Goal: Task Accomplishment & Management: Manage account settings

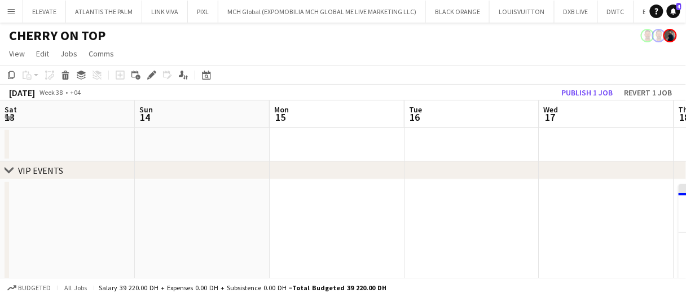
scroll to position [0, 466]
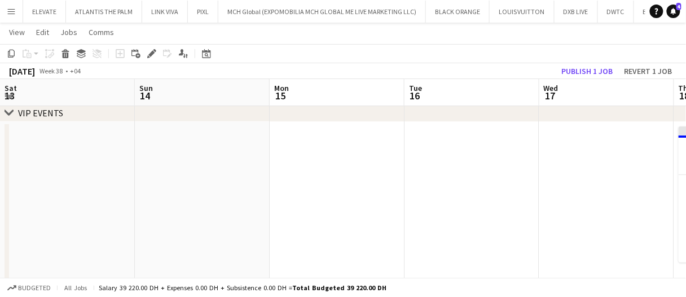
scroll to position [0, 466]
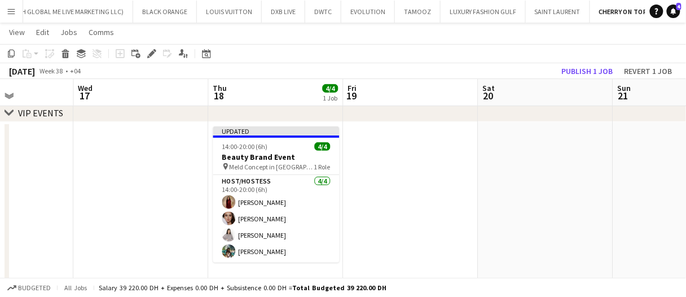
click at [393, 152] on app-date-cell at bounding box center [411, 204] width 135 height 164
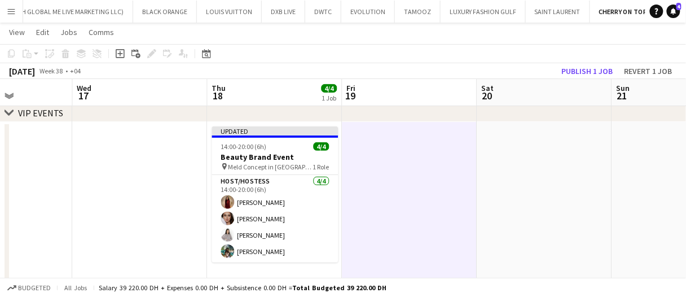
click at [389, 152] on app-date-cell at bounding box center [410, 204] width 135 height 164
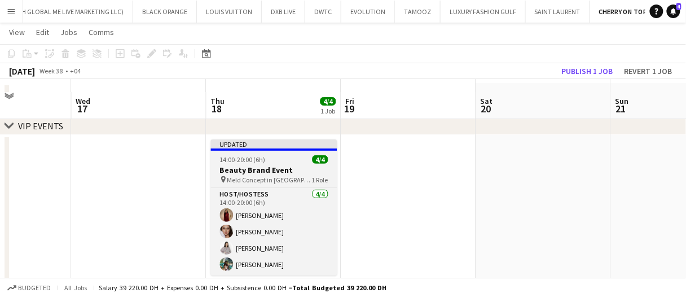
scroll to position [56, 0]
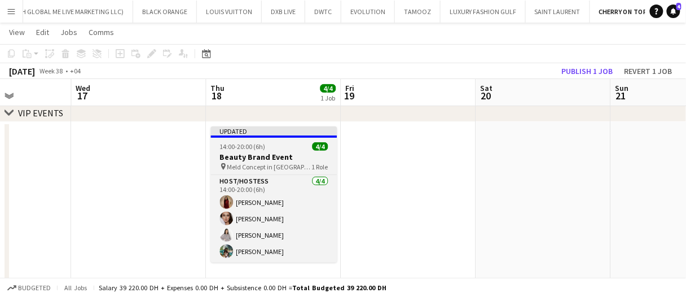
click at [259, 156] on h3 "Beauty Brand Event" at bounding box center [274, 157] width 126 height 10
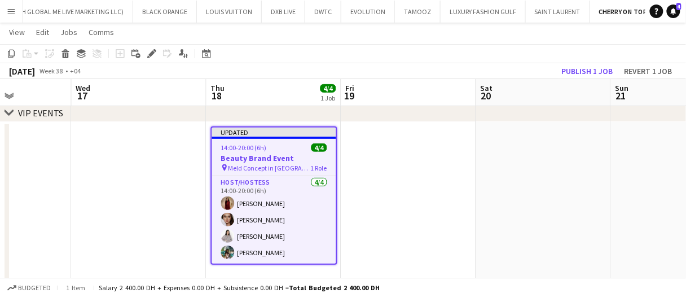
click at [407, 182] on app-date-cell at bounding box center [409, 204] width 135 height 164
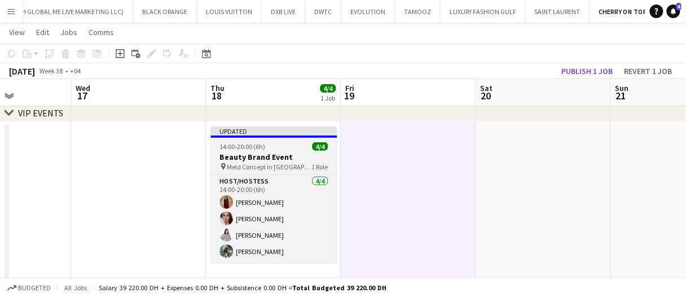
click at [252, 158] on h3 "Beauty Brand Event" at bounding box center [274, 157] width 126 height 10
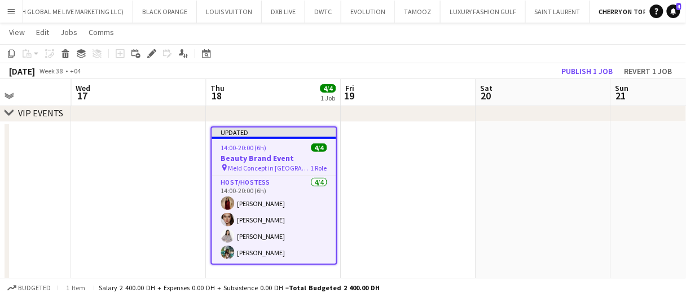
drag, startPoint x: 156, startPoint y: 54, endPoint x: 602, endPoint y: 28, distance: 446.7
click at [156, 54] on icon "Edit" at bounding box center [151, 53] width 9 height 9
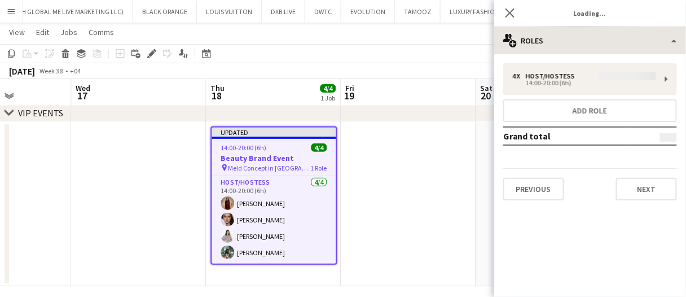
type input "**********"
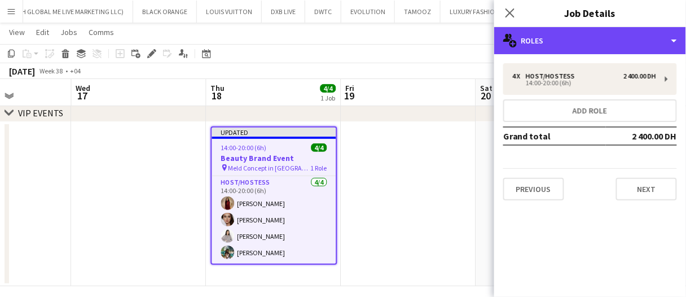
drag, startPoint x: 579, startPoint y: 29, endPoint x: 592, endPoint y: 62, distance: 35.2
click at [579, 29] on div "multiple-users-add Roles" at bounding box center [591, 40] width 192 height 27
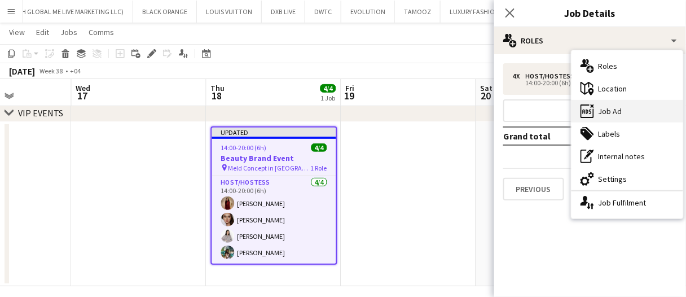
click at [627, 104] on div "ads-window Job Ad" at bounding box center [628, 111] width 112 height 23
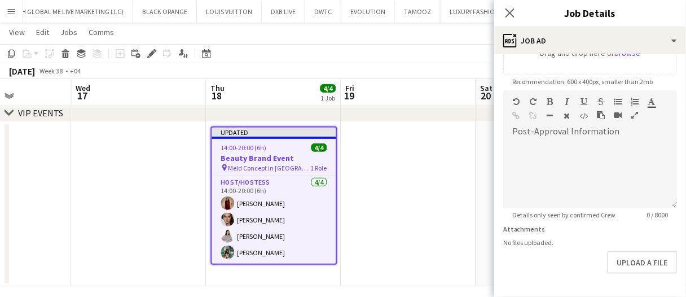
scroll to position [260, 0]
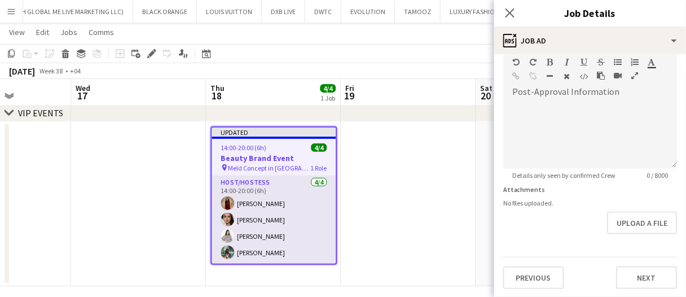
click at [293, 222] on app-card-role "Host/Hostess 4/4 14:00-20:00 (6h) Rose Velasquez Zinaida Bryk Akbari Parker Rac…" at bounding box center [274, 220] width 124 height 88
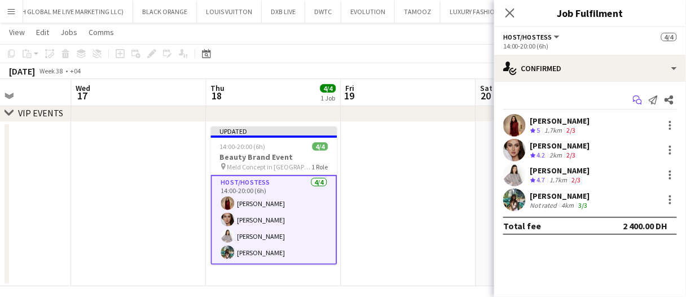
click at [641, 98] on icon "Start chat" at bounding box center [637, 99] width 9 height 9
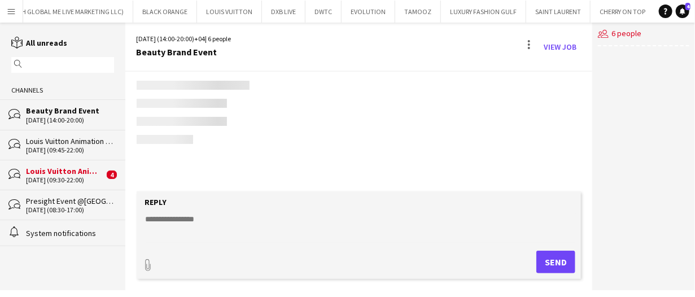
scroll to position [0, 292]
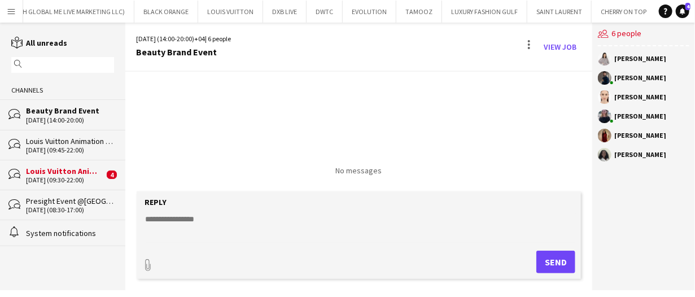
click at [298, 230] on textarea at bounding box center [362, 227] width 434 height 29
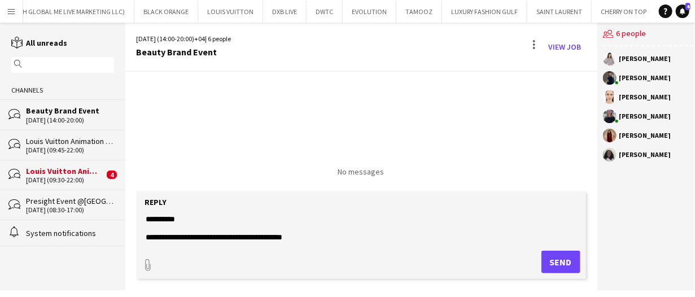
scroll to position [27, 0]
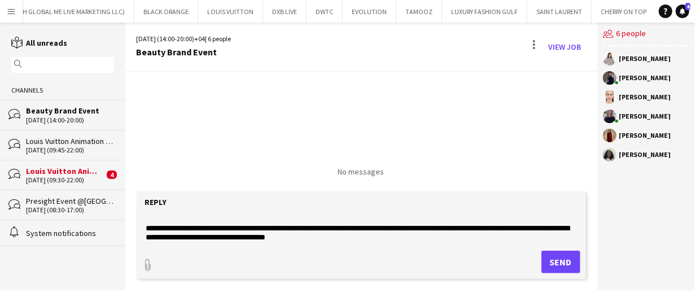
click at [372, 236] on textarea "**********" at bounding box center [362, 227] width 434 height 29
click at [371, 239] on textarea "**********" at bounding box center [362, 227] width 434 height 29
type textarea "**********"
click at [550, 265] on button "Send" at bounding box center [560, 262] width 39 height 23
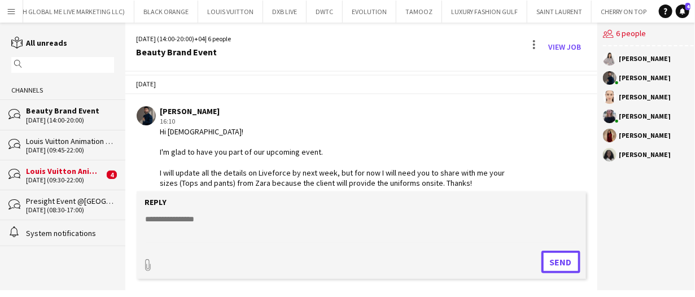
scroll to position [16, 0]
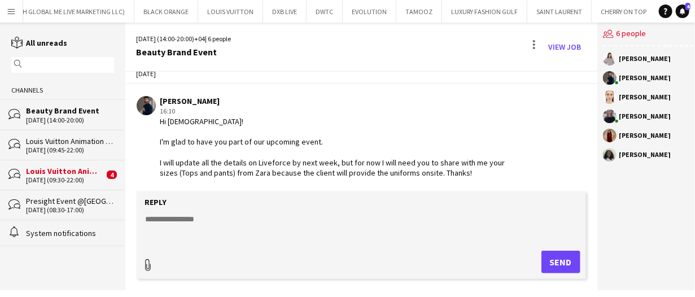
type input "**********"
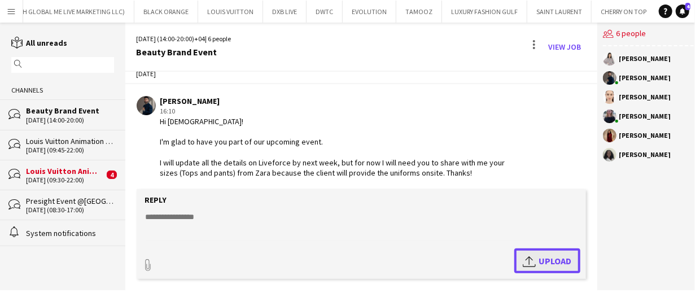
click at [527, 259] on app-icon "Upload" at bounding box center [531, 261] width 16 height 14
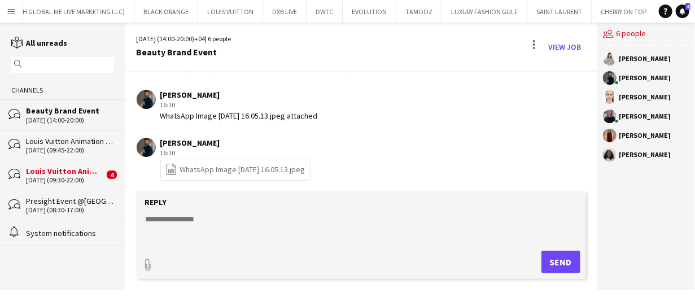
scroll to position [124, 0]
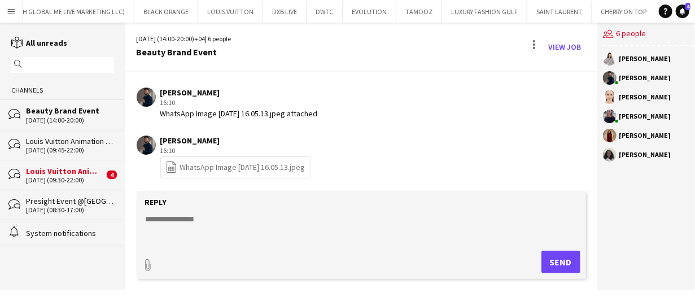
click at [99, 181] on div "29-08-2025 (09:30-22:00)" at bounding box center [65, 180] width 78 height 8
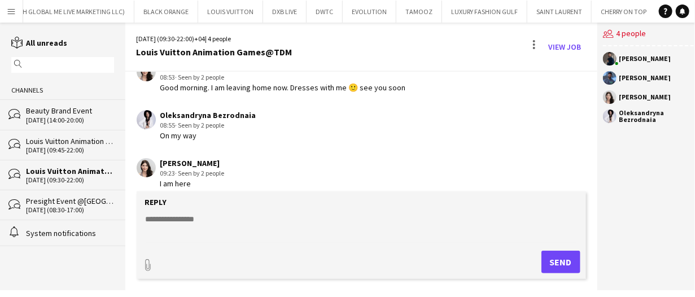
scroll to position [929, 0]
click at [74, 117] on div "18-09-2025 (14:00-20:00)" at bounding box center [70, 120] width 88 height 8
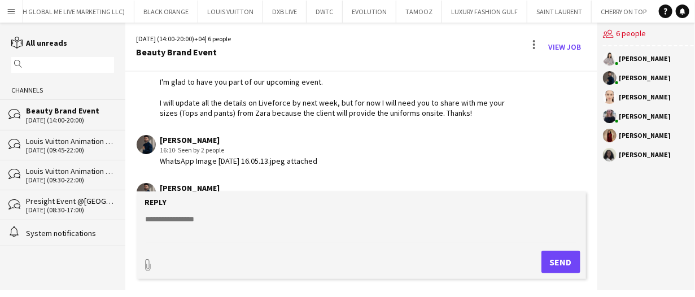
scroll to position [124, 0]
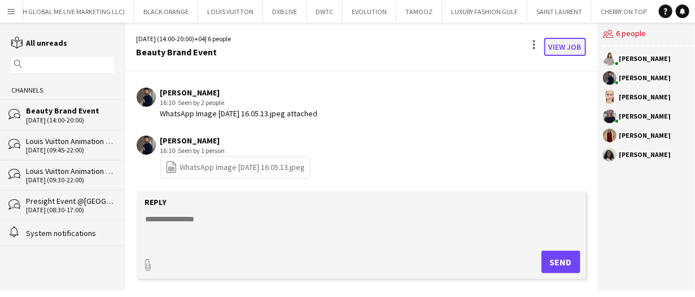
click at [572, 47] on link "View Job" at bounding box center [565, 47] width 42 height 18
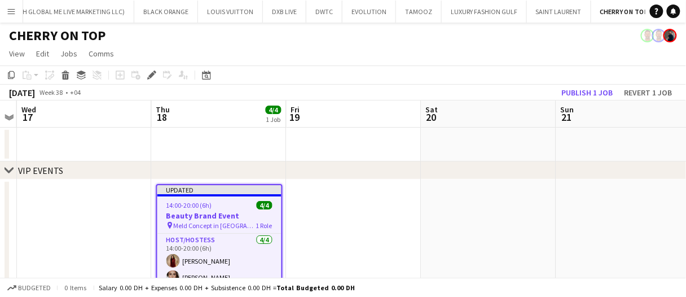
click at [151, 75] on icon at bounding box center [151, 75] width 6 height 6
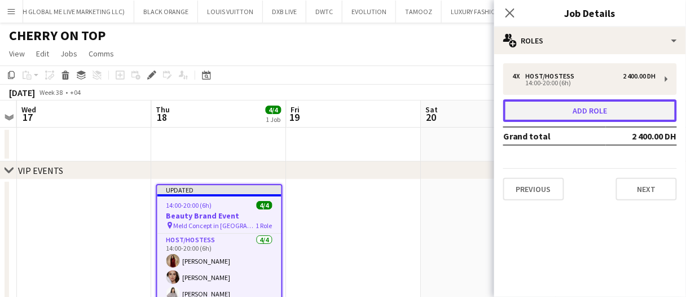
click at [565, 109] on button "Add role" at bounding box center [591, 110] width 174 height 23
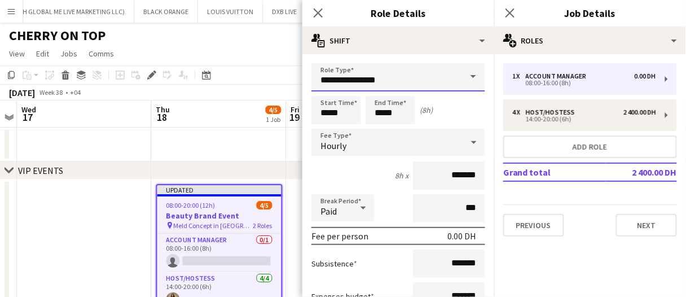
drag, startPoint x: 427, startPoint y: 85, endPoint x: 60, endPoint y: 62, distance: 367.2
click at [79, 64] on body "Menu Boards Boards Boards All jobs Status Workforce Workforce My Workforce Recr…" at bounding box center [343, 181] width 686 height 363
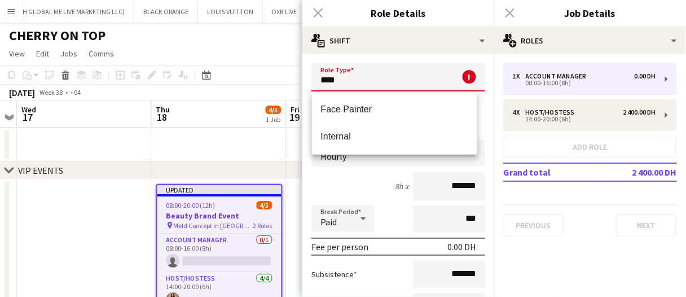
click at [341, 132] on span "Internal" at bounding box center [394, 136] width 147 height 11
type input "********"
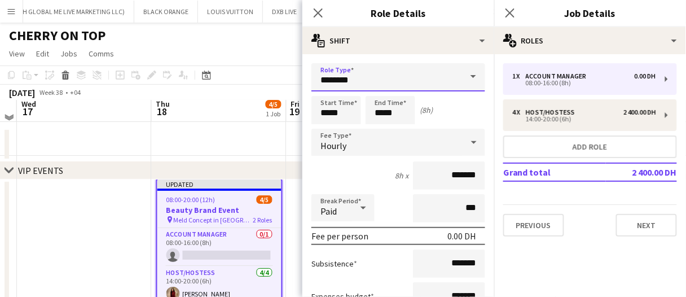
scroll to position [7, 388]
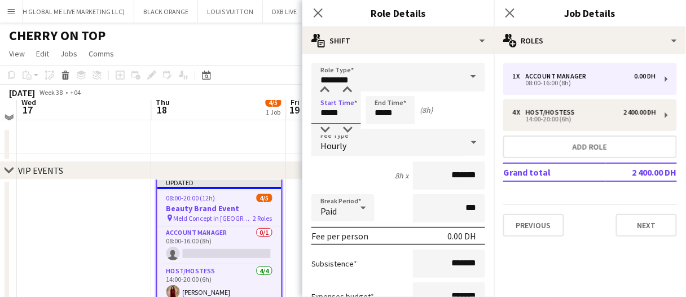
drag, startPoint x: 357, startPoint y: 112, endPoint x: 191, endPoint y: 95, distance: 166.9
click at [196, 103] on body "Menu Boards Boards Boards All jobs Status Workforce Workforce My Workforce Recr…" at bounding box center [343, 181] width 686 height 363
type input "*****"
click at [362, 145] on div "Hourly" at bounding box center [387, 142] width 151 height 27
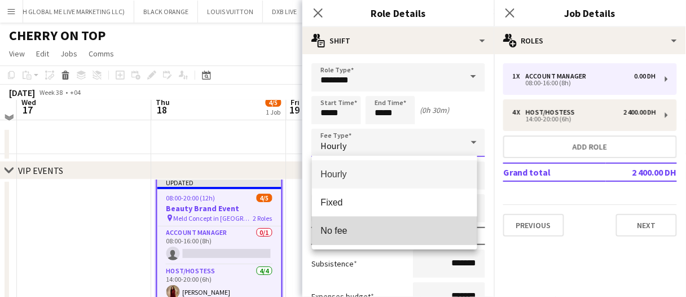
click at [373, 224] on mat-option "No fee" at bounding box center [394, 231] width 165 height 28
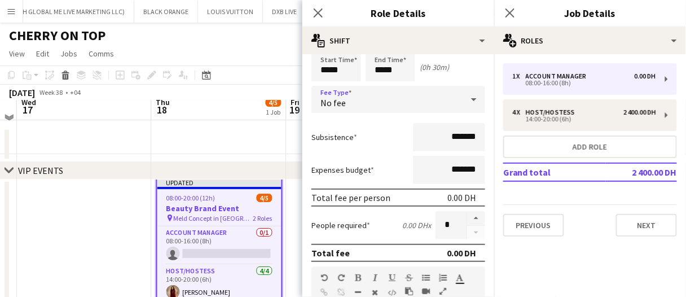
scroll to position [56, 0]
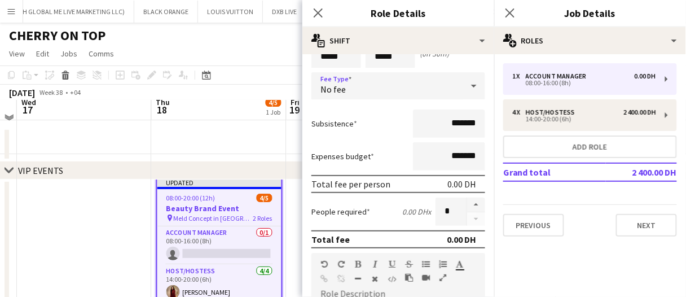
click at [104, 214] on app-date-cell at bounding box center [84, 254] width 135 height 164
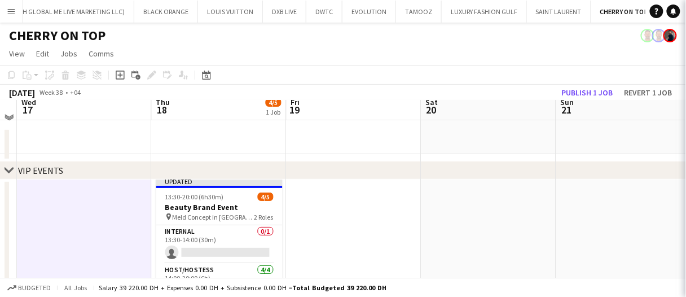
drag, startPoint x: 187, startPoint y: 224, endPoint x: 309, endPoint y: 231, distance: 122.2
click at [187, 224] on app-job-card "Updated 13:30-20:00 (6h30m) 4/5 Beauty Brand Event pin Meld Concept in Jumeirah…" at bounding box center [219, 260] width 126 height 167
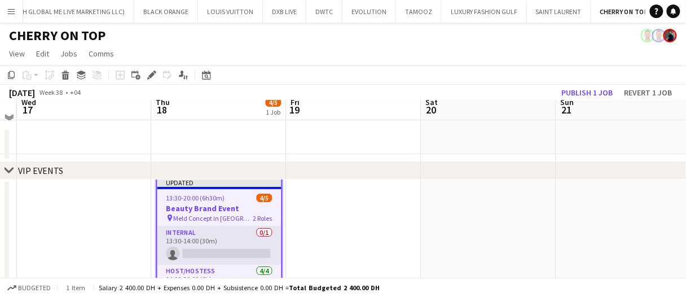
click at [246, 243] on app-card-role "Internal 0/1 13:30-14:00 (30m) single-neutral-actions" at bounding box center [220, 245] width 124 height 38
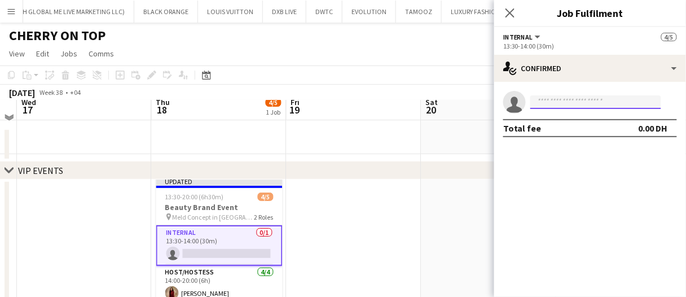
click at [575, 97] on input at bounding box center [596, 102] width 131 height 14
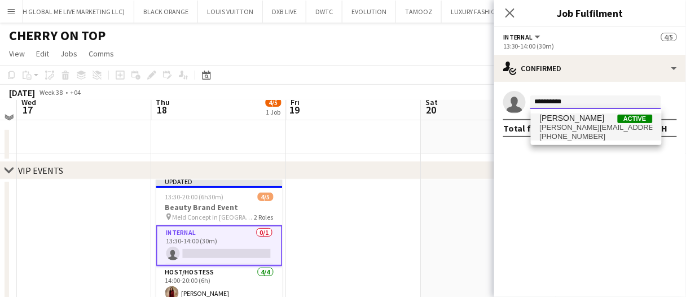
type input "**********"
click at [579, 116] on span "Mohamed STAFF" at bounding box center [572, 118] width 65 height 10
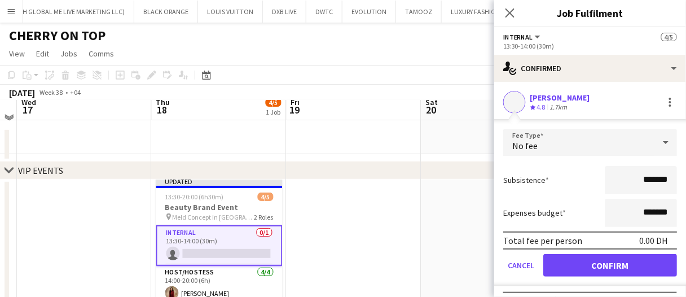
click button "Confirm" at bounding box center [611, 265] width 134 height 23
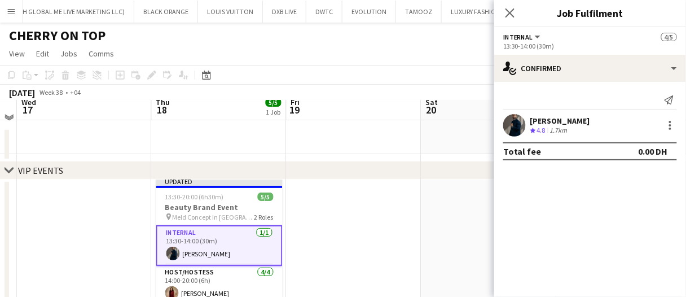
click at [390, 202] on app-date-cell at bounding box center [354, 254] width 135 height 164
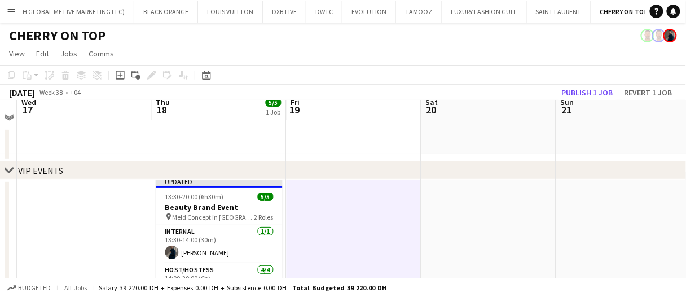
click at [203, 248] on app-card-role "Internal 1/1 13:30-14:00 (30m) Mohamed STAFF" at bounding box center [219, 244] width 126 height 38
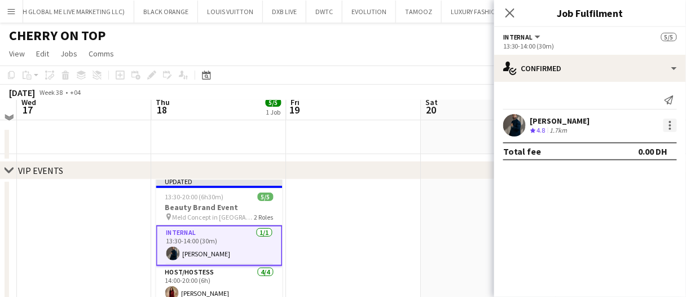
click at [670, 124] on div at bounding box center [671, 125] width 2 height 2
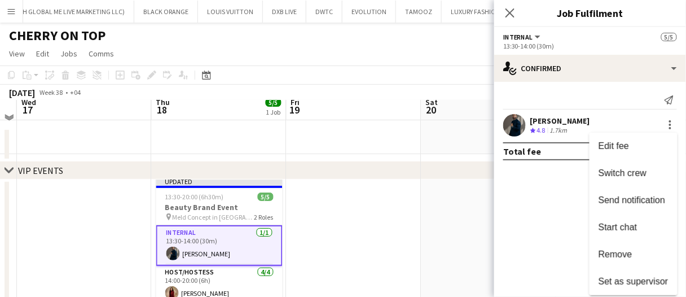
drag, startPoint x: 643, startPoint y: 283, endPoint x: 572, endPoint y: 258, distance: 75.0
click at [643, 282] on span "Set as supervisor" at bounding box center [634, 282] width 70 height 10
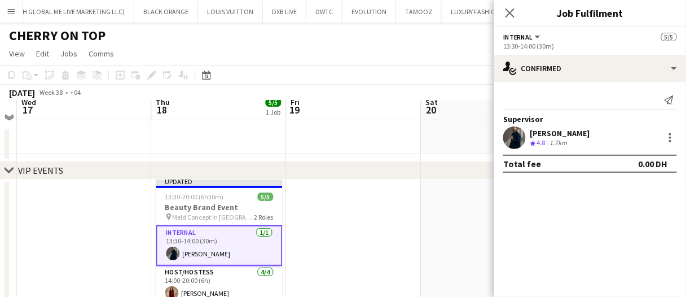
drag, startPoint x: 460, startPoint y: 230, endPoint x: 510, endPoint y: 176, distance: 74.3
click at [463, 226] on app-calendar-viewport "Sun 14 Mon 15 Tue 16 Wed 17 Thu 18 5/5 1 Job Fri 19 Sat 20 Sun 21 Mon 22 Tue 23…" at bounding box center [343, 221] width 686 height 243
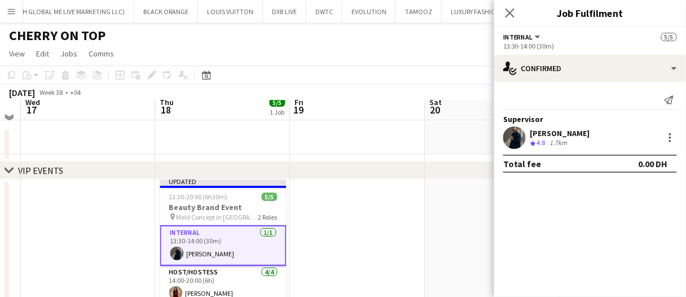
click at [428, 187] on app-date-cell at bounding box center [493, 254] width 135 height 164
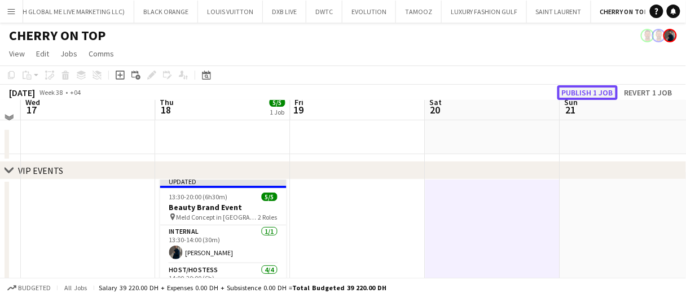
click at [591, 94] on button "Publish 1 job" at bounding box center [588, 92] width 60 height 15
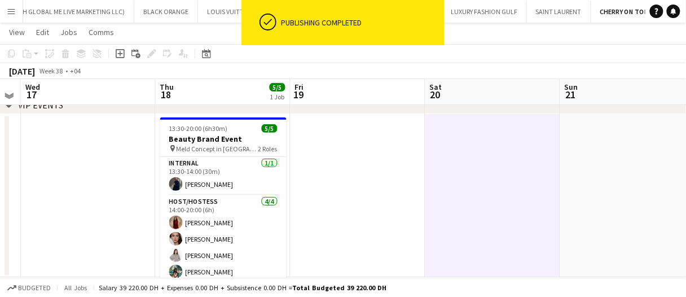
scroll to position [0, 384]
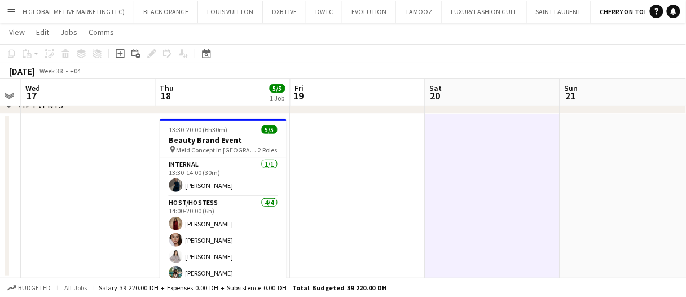
click at [520, 158] on app-date-cell at bounding box center [493, 196] width 135 height 164
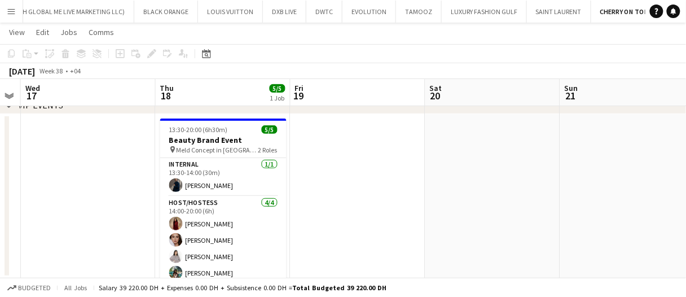
click at [520, 158] on app-date-cell at bounding box center [493, 196] width 135 height 164
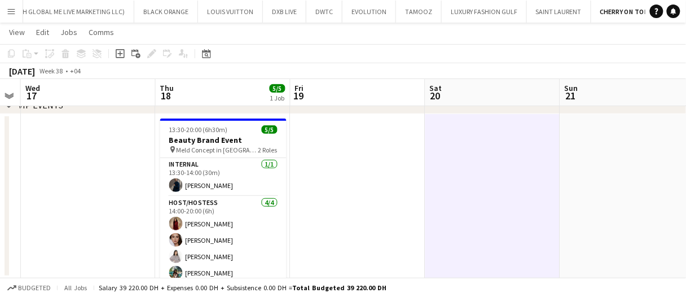
click at [520, 158] on app-date-cell at bounding box center [493, 196] width 135 height 164
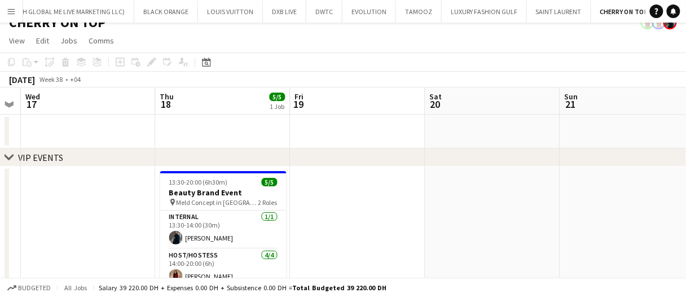
scroll to position [0, 0]
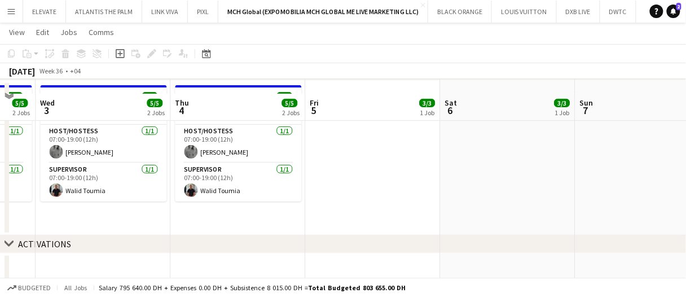
scroll to position [56, 0]
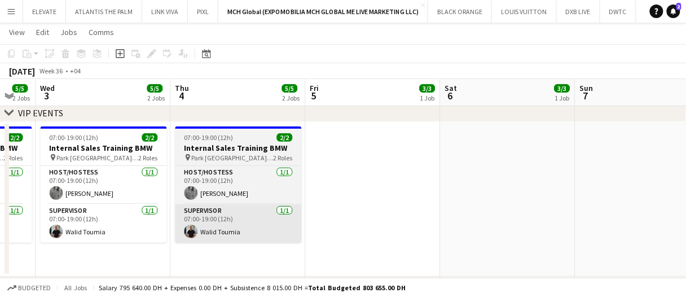
drag, startPoint x: 417, startPoint y: 215, endPoint x: 297, endPoint y: 211, distance: 119.7
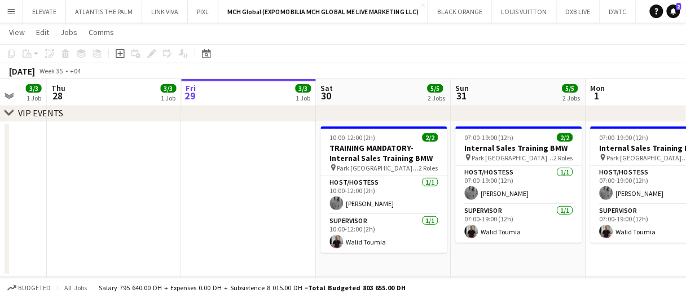
scroll to position [0, 354]
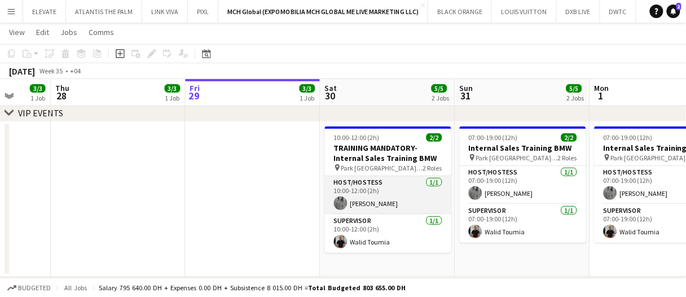
click at [383, 198] on app-card-role "Host/Hostess 1/1 10:00-12:00 (2h) Juana Alshakaa" at bounding box center [388, 195] width 126 height 38
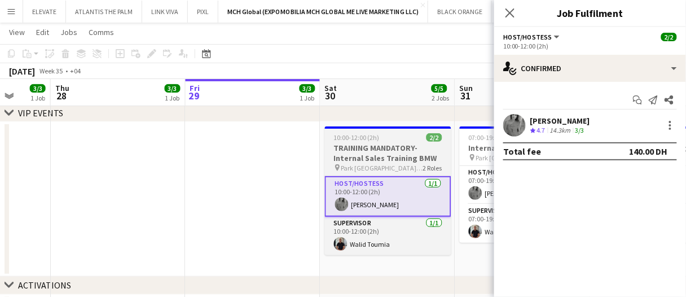
click at [427, 133] on div "2/2" at bounding box center [435, 137] width 16 height 8
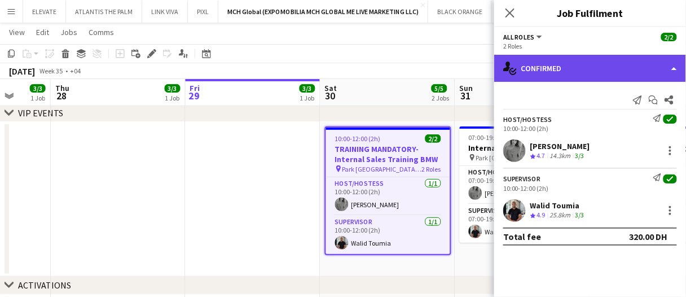
click at [550, 68] on div "single-neutral-actions-check-2 Confirmed" at bounding box center [591, 68] width 192 height 27
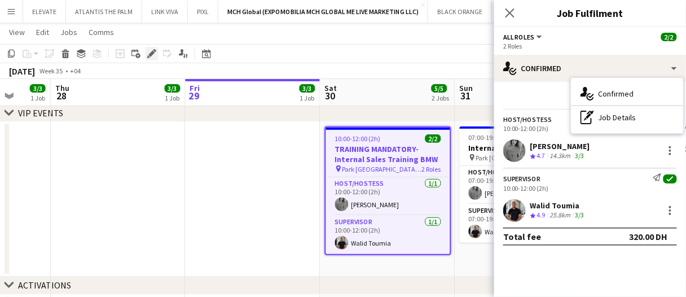
click at [149, 53] on icon "Edit" at bounding box center [151, 53] width 9 height 9
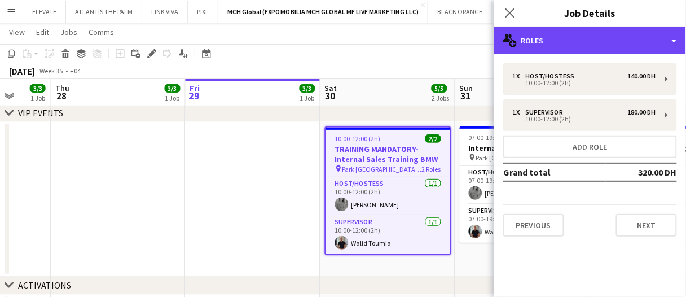
drag, startPoint x: 587, startPoint y: 43, endPoint x: 587, endPoint y: 60, distance: 16.9
click at [587, 47] on div "multiple-users-add Roles" at bounding box center [591, 40] width 192 height 27
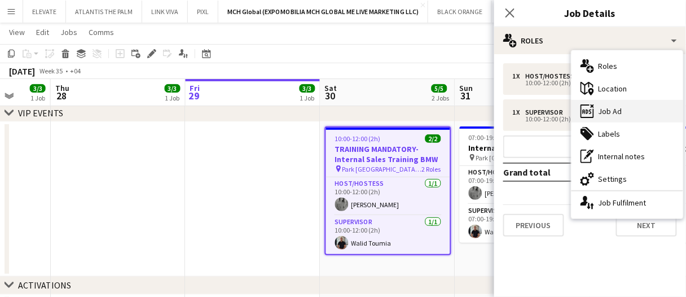
click at [609, 115] on div "ads-window Job Ad" at bounding box center [628, 111] width 112 height 23
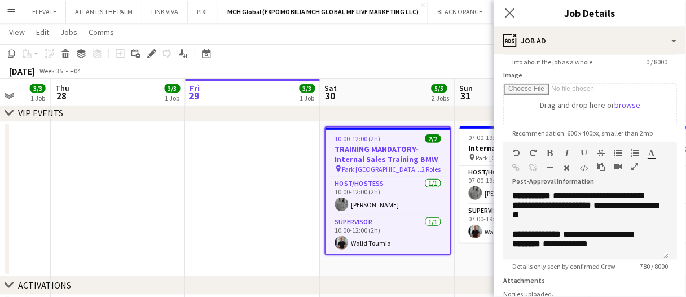
scroll to position [0, 0]
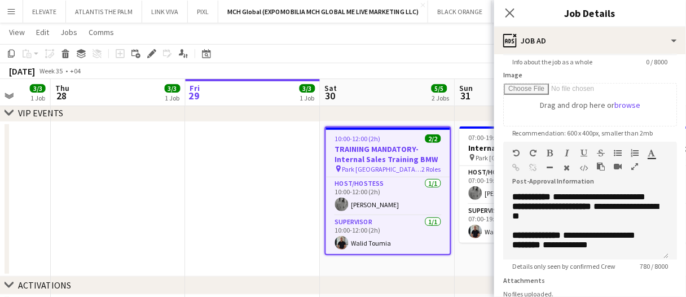
click at [301, 215] on app-date-cell at bounding box center [253, 199] width 135 height 155
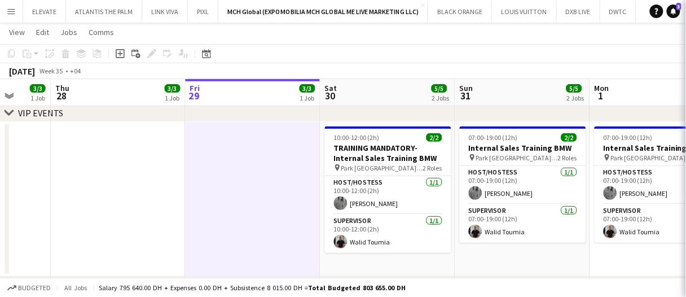
click at [301, 196] on app-date-cell at bounding box center [253, 199] width 135 height 155
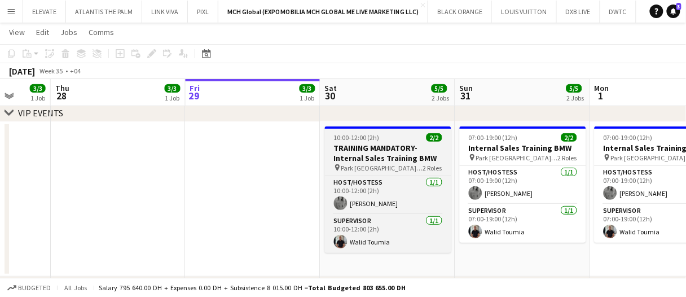
click at [393, 161] on h3 "TRAINING MANDATORY- Internal Sales Training BMW" at bounding box center [388, 153] width 126 height 20
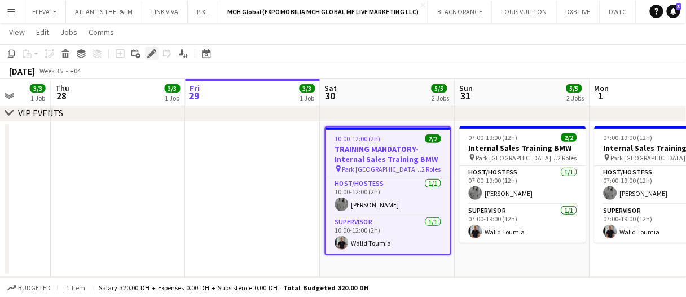
click at [156, 54] on div "Edit" at bounding box center [152, 54] width 14 height 14
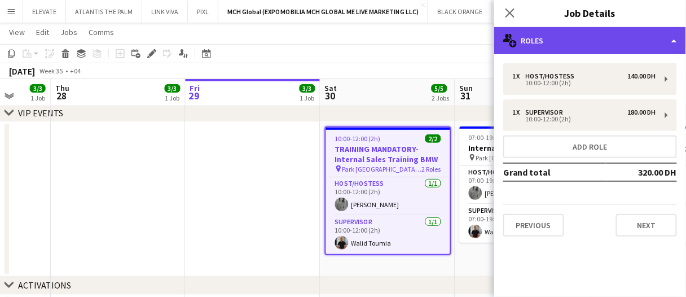
click at [578, 34] on div "multiple-users-add Roles" at bounding box center [591, 40] width 192 height 27
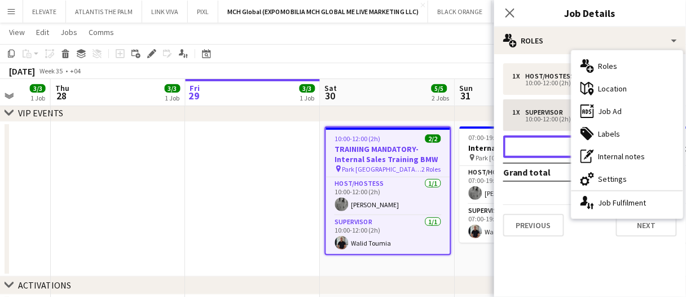
click at [553, 153] on button "Add role" at bounding box center [591, 146] width 174 height 23
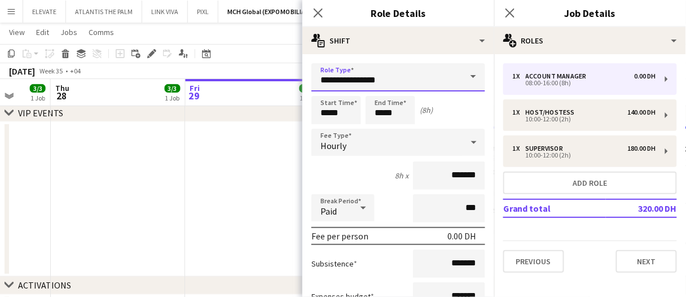
drag, startPoint x: 393, startPoint y: 82, endPoint x: 289, endPoint y: 71, distance: 104.4
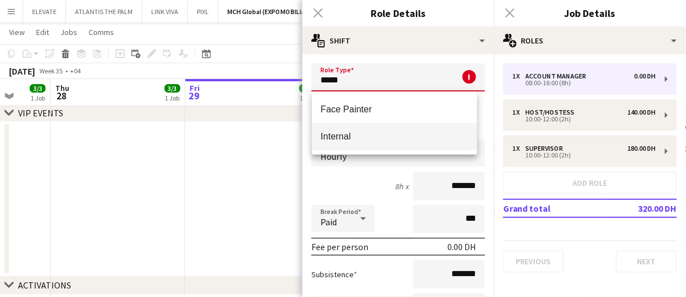
click at [401, 141] on span "Internal" at bounding box center [394, 136] width 147 height 11
type input "********"
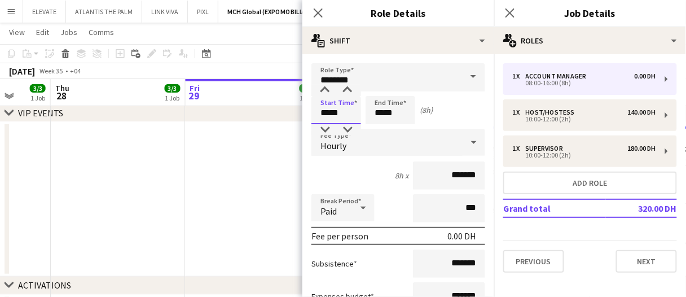
drag, startPoint x: 353, startPoint y: 104, endPoint x: 226, endPoint y: 135, distance: 131.3
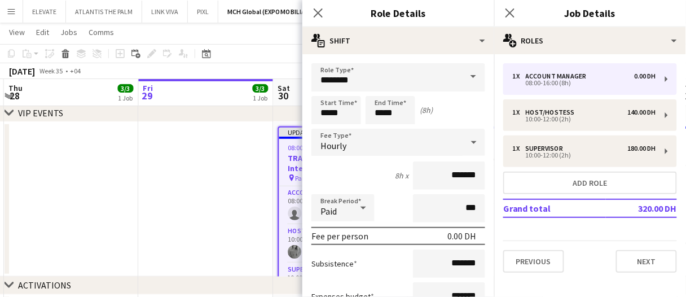
scroll to position [0, 442]
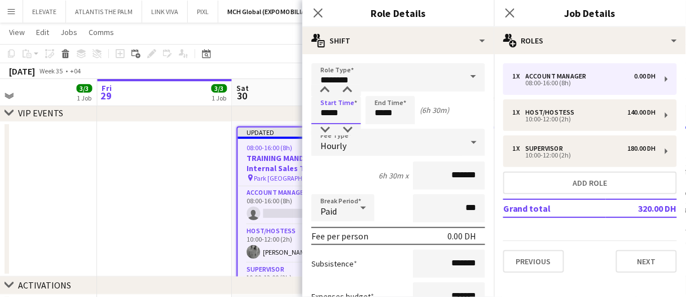
type input "*****"
click at [393, 143] on div "Hourly" at bounding box center [387, 142] width 151 height 27
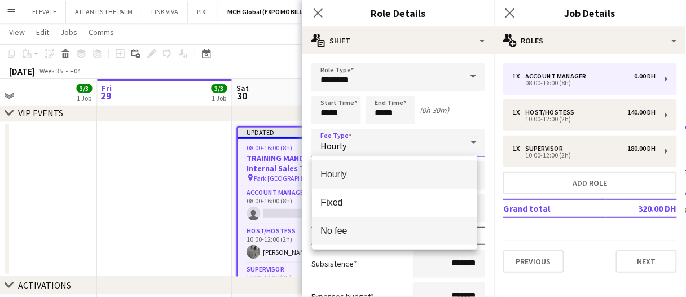
click at [345, 235] on span "No fee" at bounding box center [394, 230] width 147 height 11
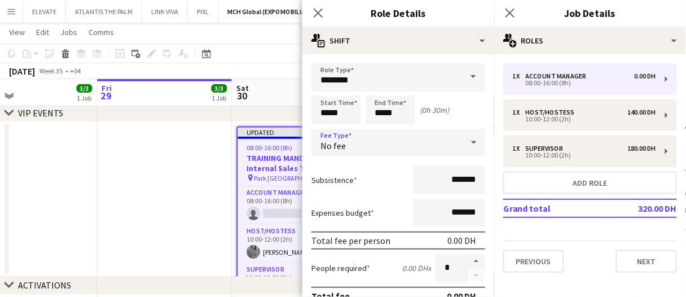
scroll to position [56, 0]
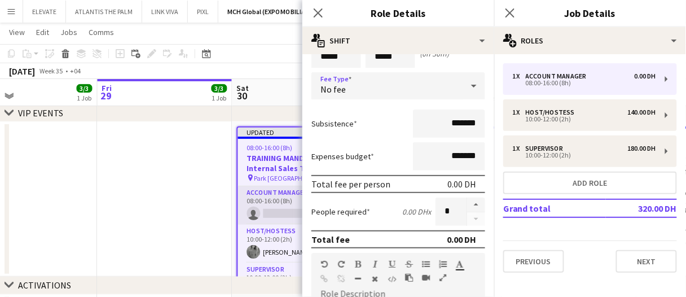
drag, startPoint x: 268, startPoint y: 206, endPoint x: 242, endPoint y: 221, distance: 29.8
click at [268, 206] on app-card-role "Account Manager 0/1 08:00-16:00 (8h) single-neutral-actions" at bounding box center [300, 205] width 124 height 38
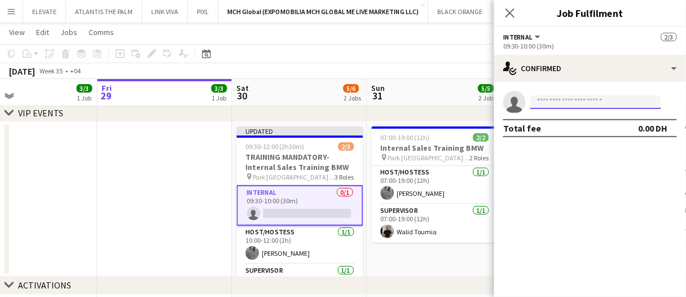
click at [590, 98] on input at bounding box center [596, 102] width 131 height 14
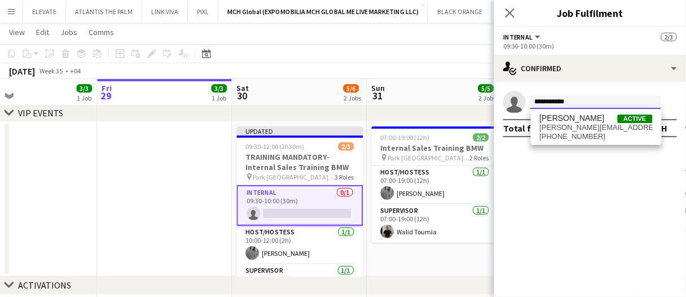
type input "**********"
click at [587, 128] on span "mohammed.arafa99@gmail.com" at bounding box center [596, 127] width 113 height 9
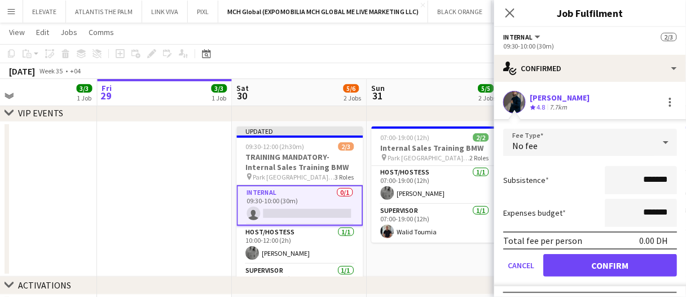
click button "Confirm" at bounding box center [611, 265] width 134 height 23
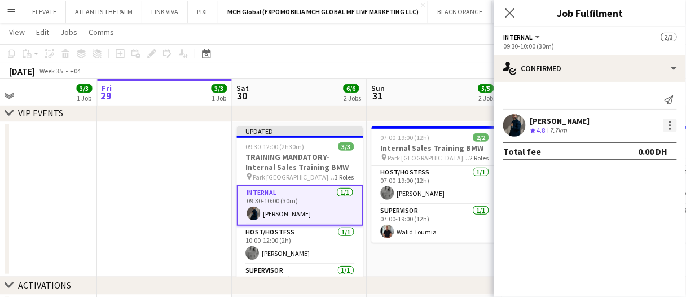
click at [667, 123] on div at bounding box center [671, 126] width 14 height 14
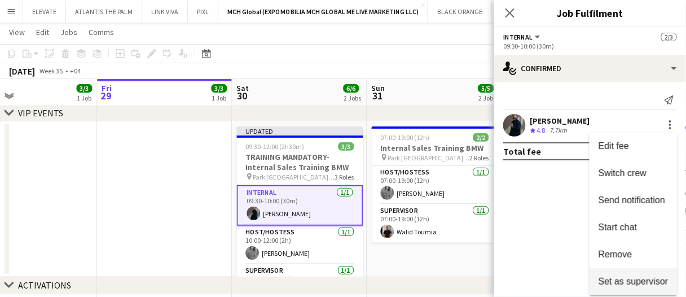
click at [639, 275] on button "Set as supervisor" at bounding box center [634, 281] width 88 height 27
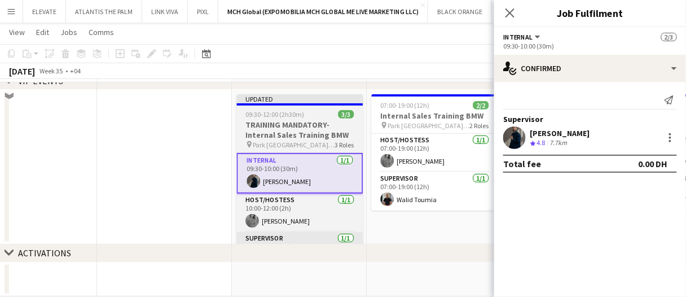
scroll to position [113, 0]
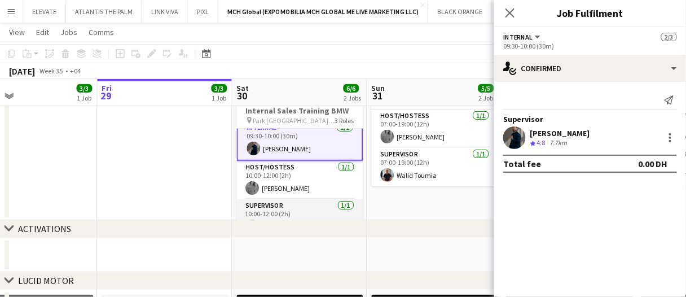
click at [305, 212] on app-card-role "Supervisor 1/1 10:00-12:00 (2h) Walid Toumia" at bounding box center [300, 218] width 126 height 38
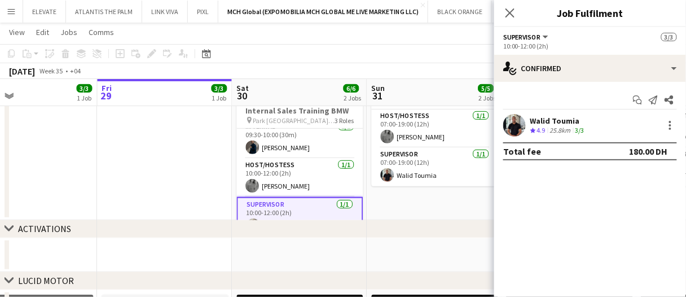
scroll to position [7, 0]
click at [670, 125] on div at bounding box center [671, 125] width 2 height 2
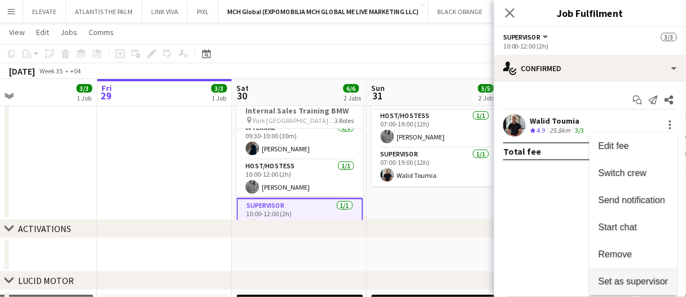
click at [636, 277] on span "Set as supervisor" at bounding box center [634, 282] width 70 height 10
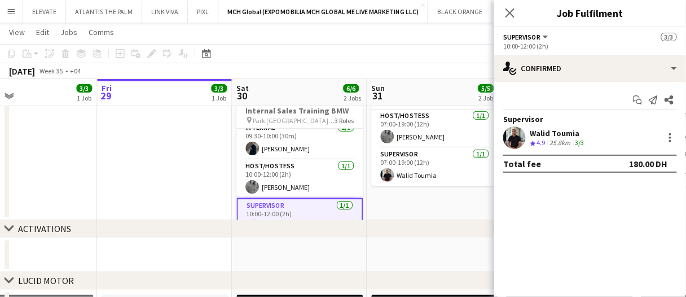
click at [406, 199] on app-date-cell "07:00-19:00 (12h) 2/2 Internal Sales Training BMW pin Park Hyatt Creek, Dubai 2…" at bounding box center [435, 142] width 135 height 155
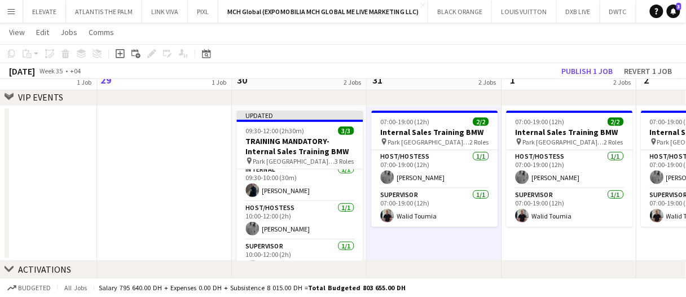
scroll to position [56, 0]
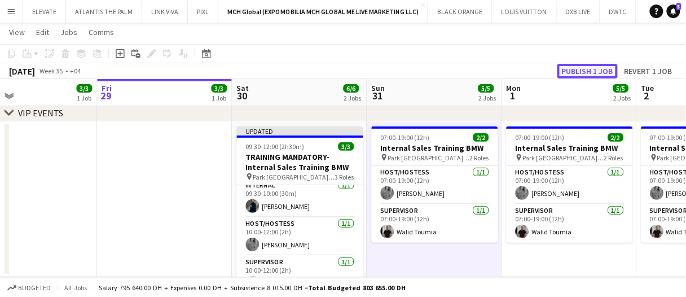
click at [583, 68] on button "Publish 1 job" at bounding box center [588, 71] width 60 height 15
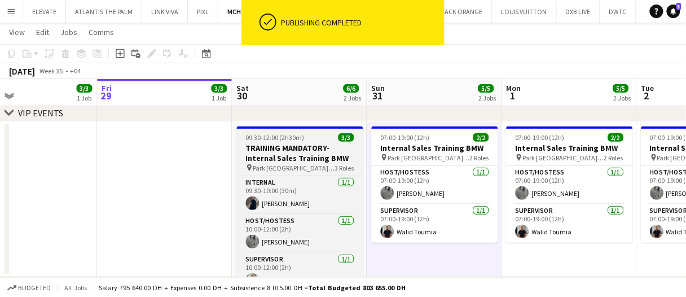
scroll to position [0, 0]
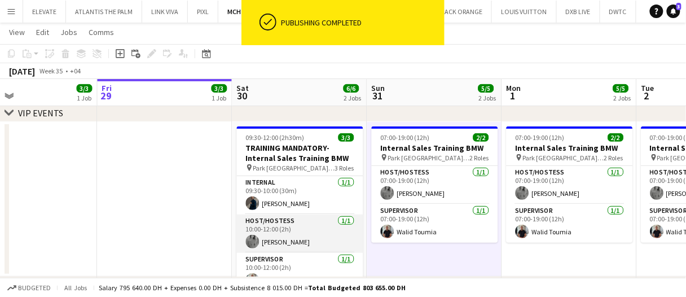
drag, startPoint x: 308, startPoint y: 204, endPoint x: 361, endPoint y: 225, distance: 56.3
click at [308, 204] on app-card-role "Internal 1/1 09:30-10:00 (30m) Mohamed STAFF" at bounding box center [300, 195] width 126 height 38
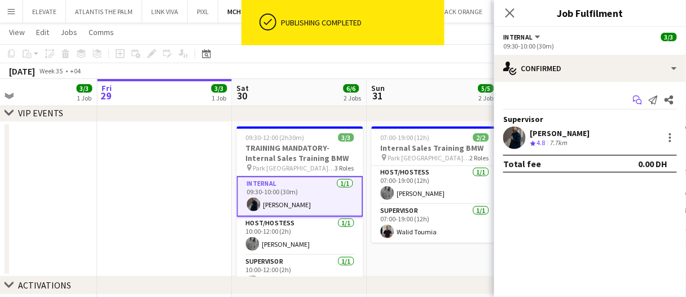
click at [638, 103] on icon at bounding box center [640, 102] width 6 height 6
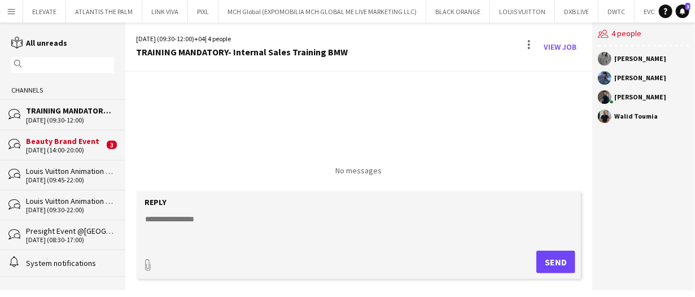
click at [65, 238] on div "18-08-2025 (08:30-17:00)" at bounding box center [70, 240] width 88 height 8
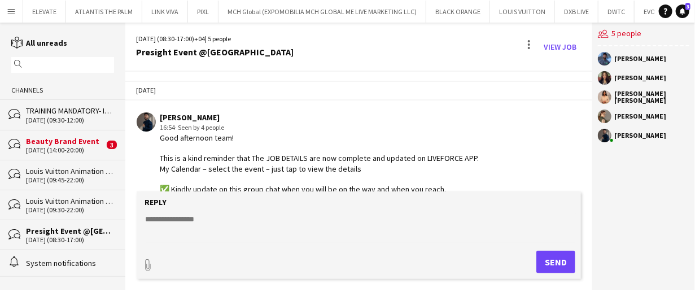
drag, startPoint x: 160, startPoint y: 137, endPoint x: 199, endPoint y: 154, distance: 43.0
click at [183, 152] on div "Good afternoon team! This is a kind reminder that The JOB DETAILS are now compl…" at bounding box center [319, 200] width 319 height 134
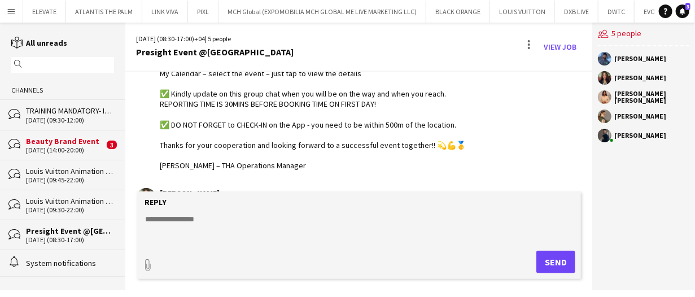
scroll to position [113, 0]
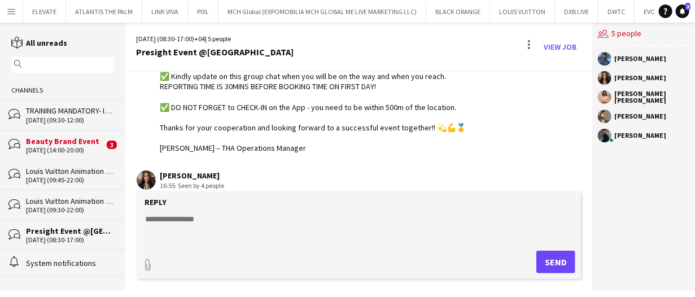
click at [317, 144] on div "Good afternoon team! This is a kind reminder that The JOB DETAILS are now compl…" at bounding box center [319, 87] width 319 height 134
copy div "Good afternoon team! This is a kind reminder that The JOB DETAILS are now compl…"
click at [72, 119] on div "30-08-2025 (09:30-12:00)" at bounding box center [70, 120] width 88 height 8
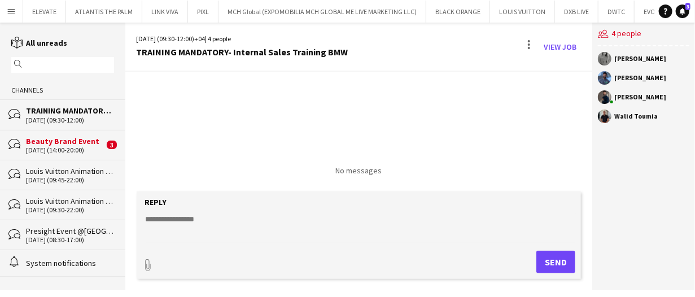
click at [209, 234] on textarea at bounding box center [362, 227] width 434 height 29
paste textarea "**********"
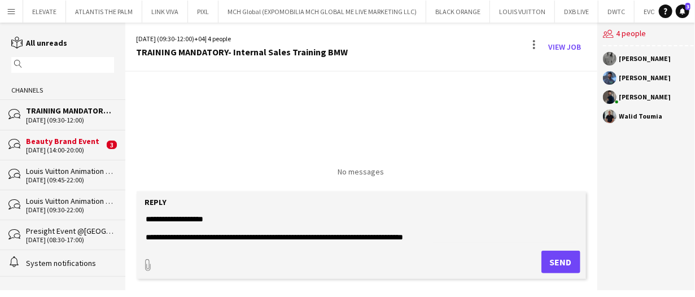
type textarea "**********"
drag, startPoint x: 554, startPoint y: 261, endPoint x: 328, endPoint y: 158, distance: 248.1
click at [550, 261] on button "Send" at bounding box center [560, 262] width 39 height 23
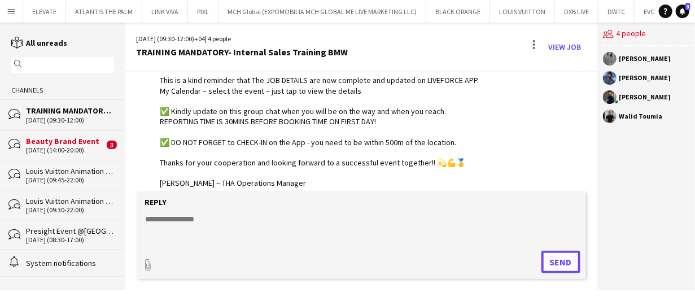
scroll to position [89, 0]
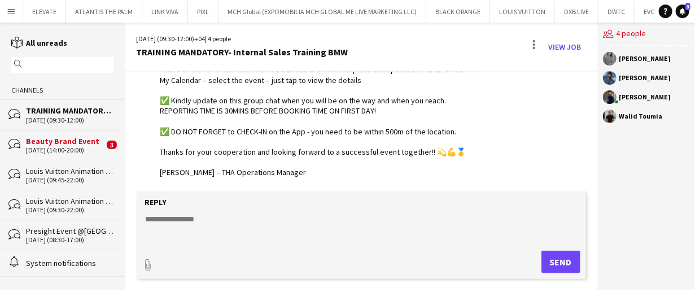
click at [240, 233] on textarea at bounding box center [362, 227] width 434 height 29
type textarea "**********"
click at [82, 146] on div "18-09-2025 (14:00-20:00)" at bounding box center [65, 150] width 78 height 8
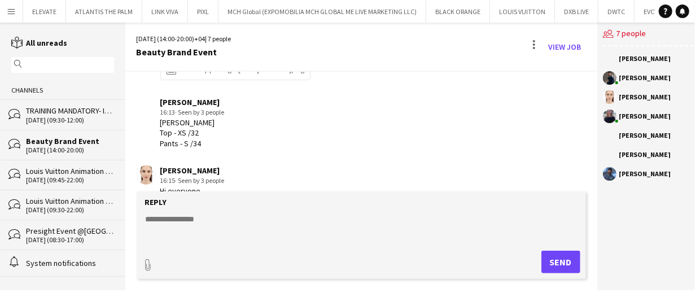
scroll to position [329, 0]
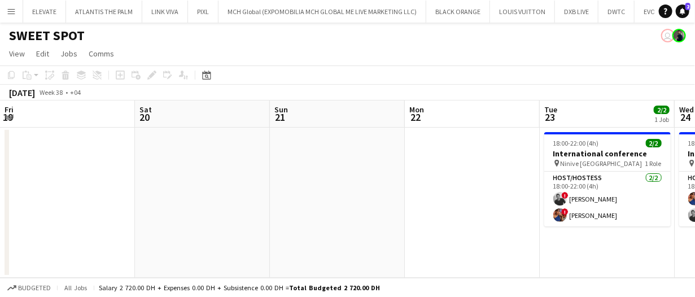
scroll to position [0, 388]
